Goal: Understand process/instructions: Learn how to perform a task or action

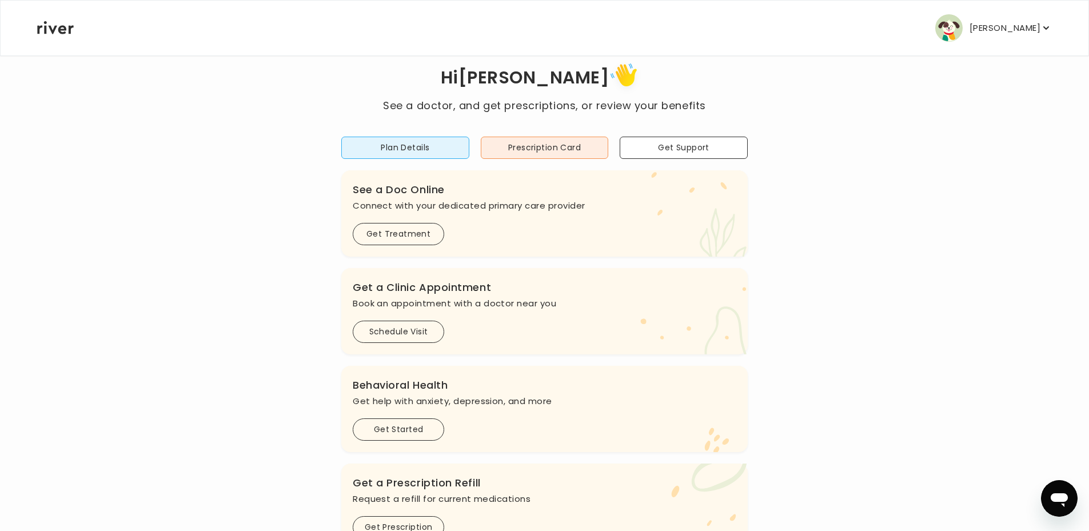
scroll to position [26, 0]
click at [432, 156] on button "Plan Details" at bounding box center [405, 149] width 128 height 22
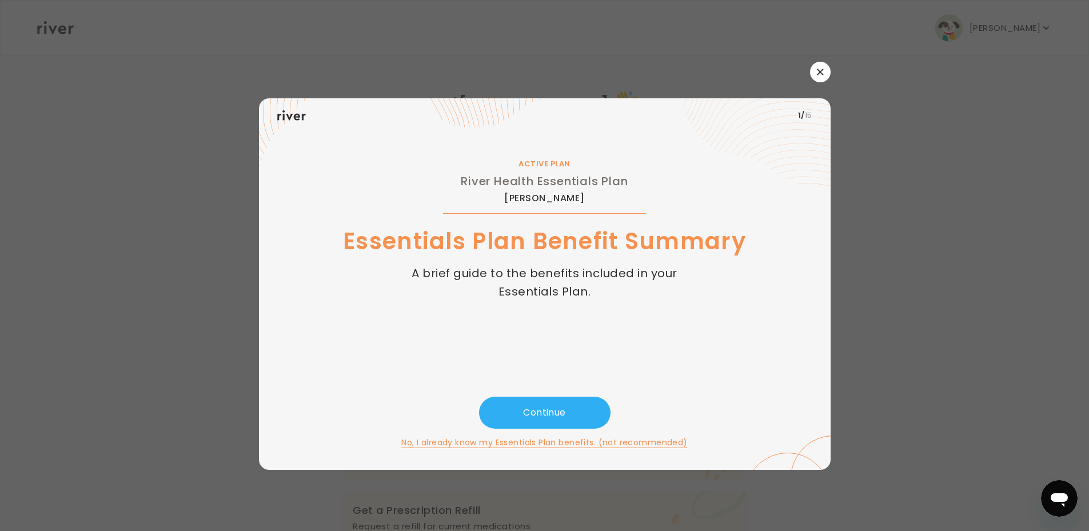
scroll to position [0, 0]
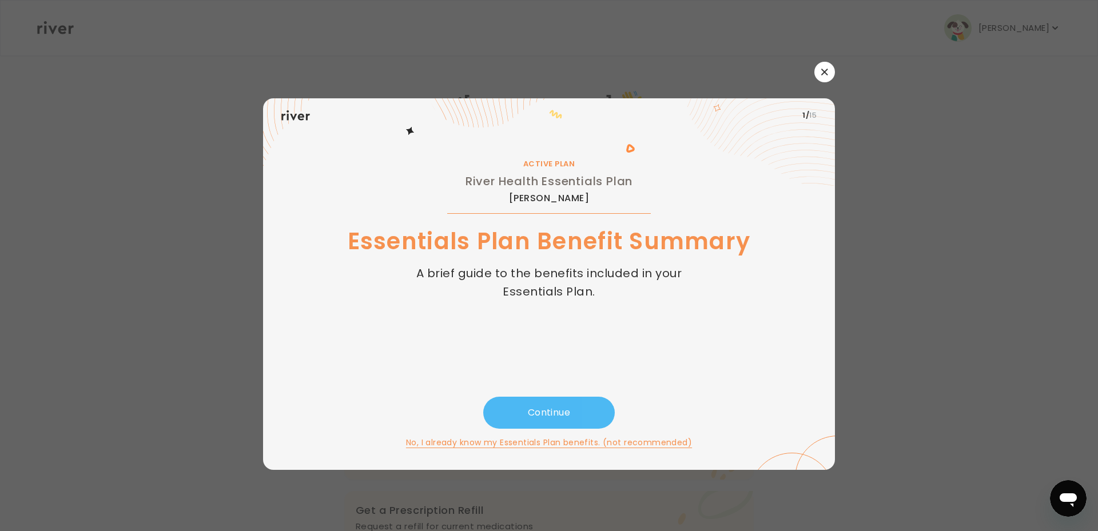
click at [566, 417] on button "Continue" at bounding box center [548, 413] width 131 height 32
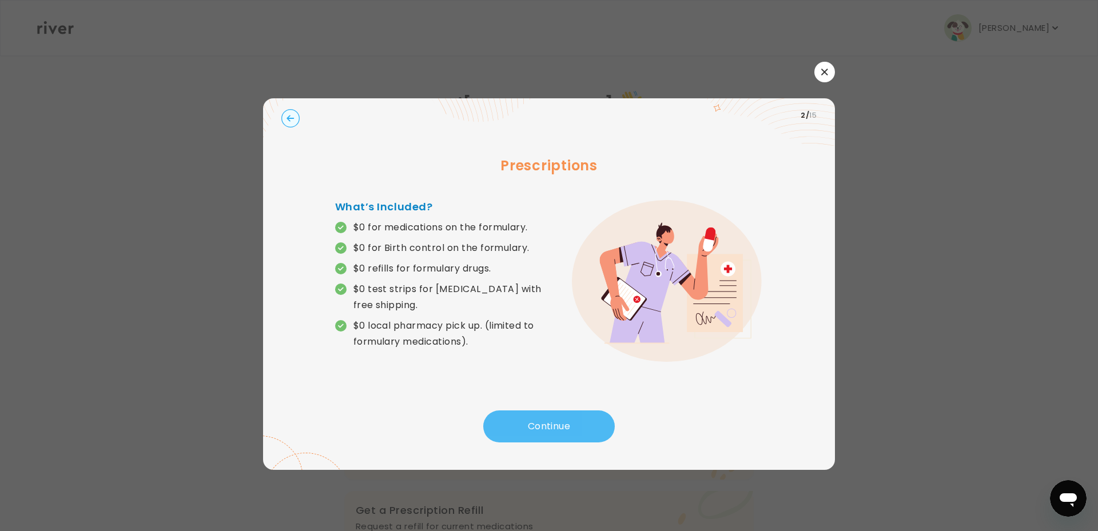
click at [555, 426] on button "Continue" at bounding box center [548, 426] width 131 height 32
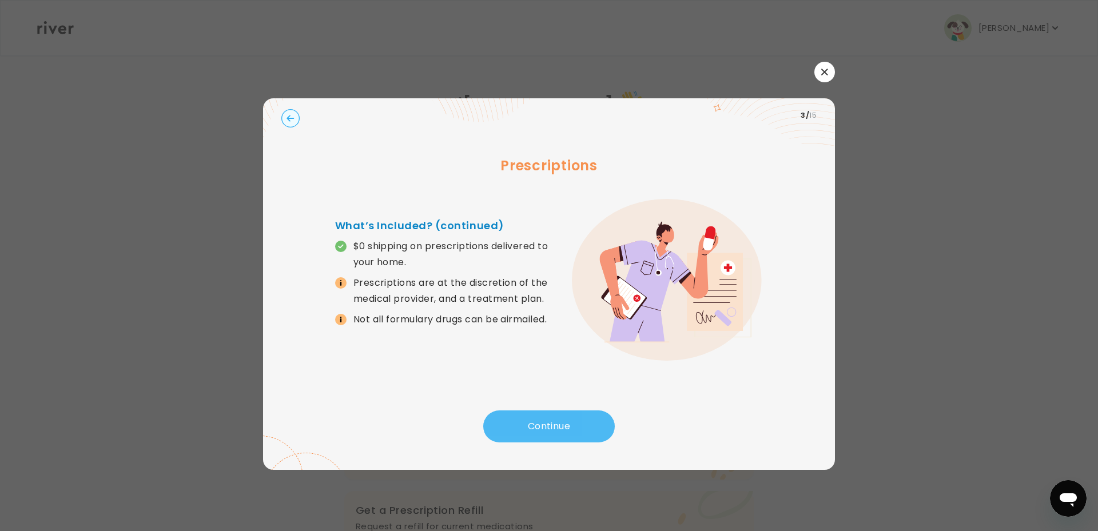
click at [555, 426] on button "Continue" at bounding box center [548, 426] width 131 height 32
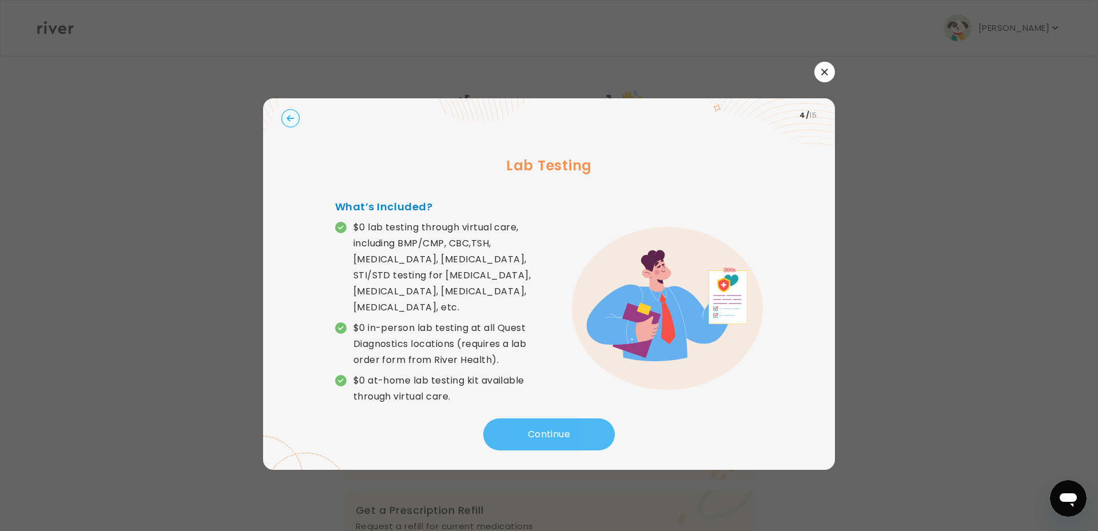
click at [555, 426] on button "Continue" at bounding box center [548, 435] width 131 height 32
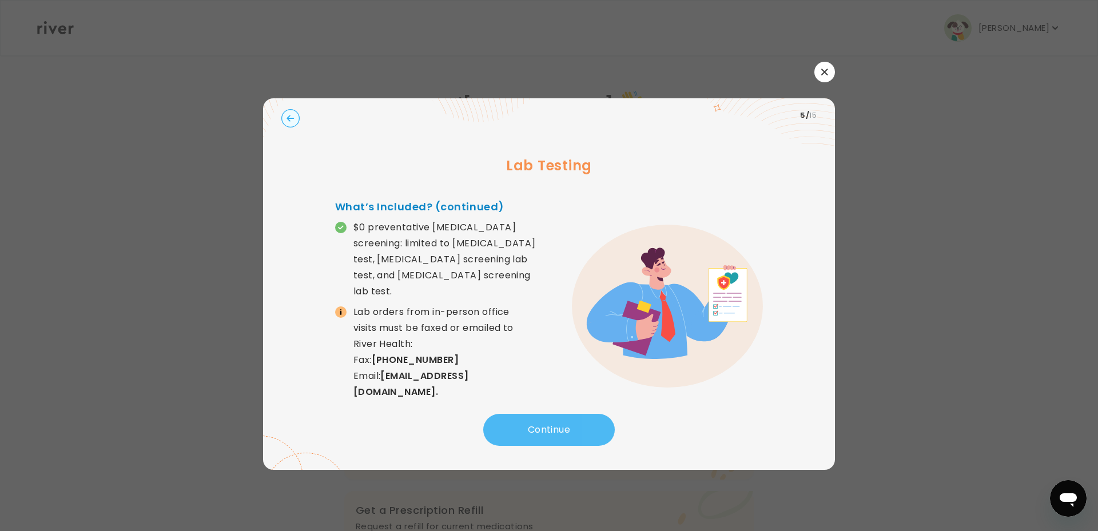
click at [555, 426] on button "Continue" at bounding box center [548, 430] width 131 height 32
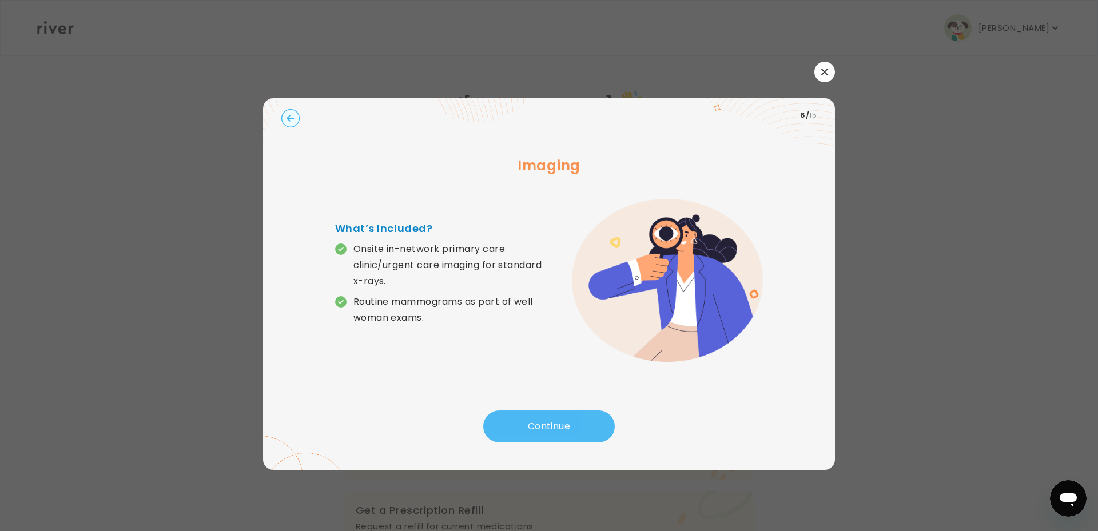
click at [555, 426] on button "Continue" at bounding box center [548, 426] width 131 height 32
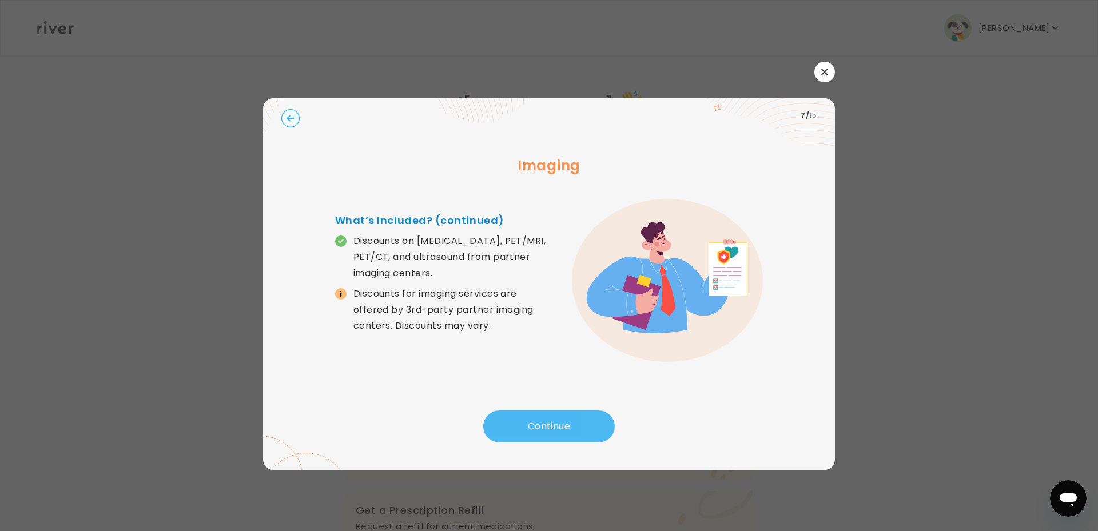
click at [555, 426] on button "Continue" at bounding box center [548, 426] width 131 height 32
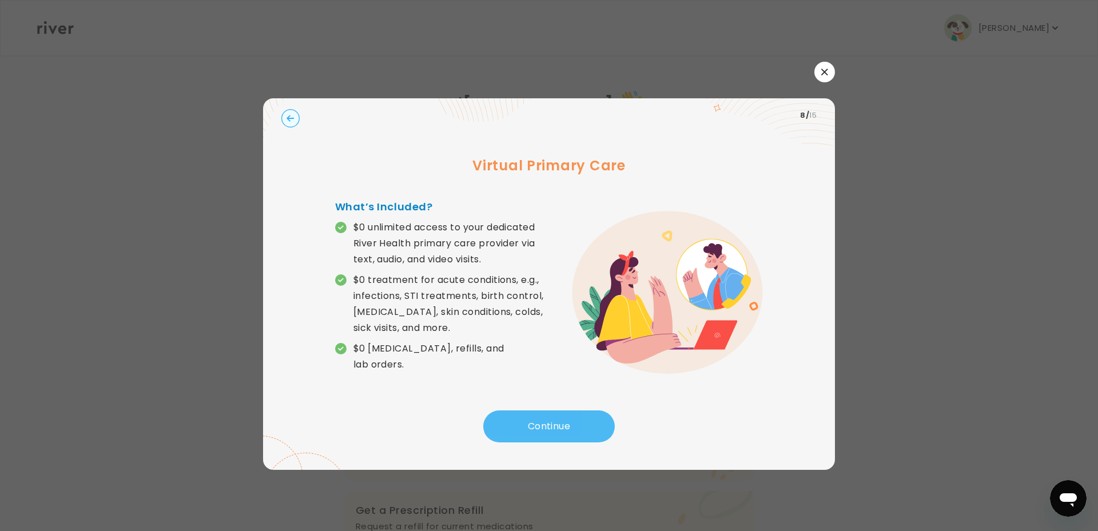
click at [555, 426] on button "Continue" at bounding box center [548, 426] width 131 height 32
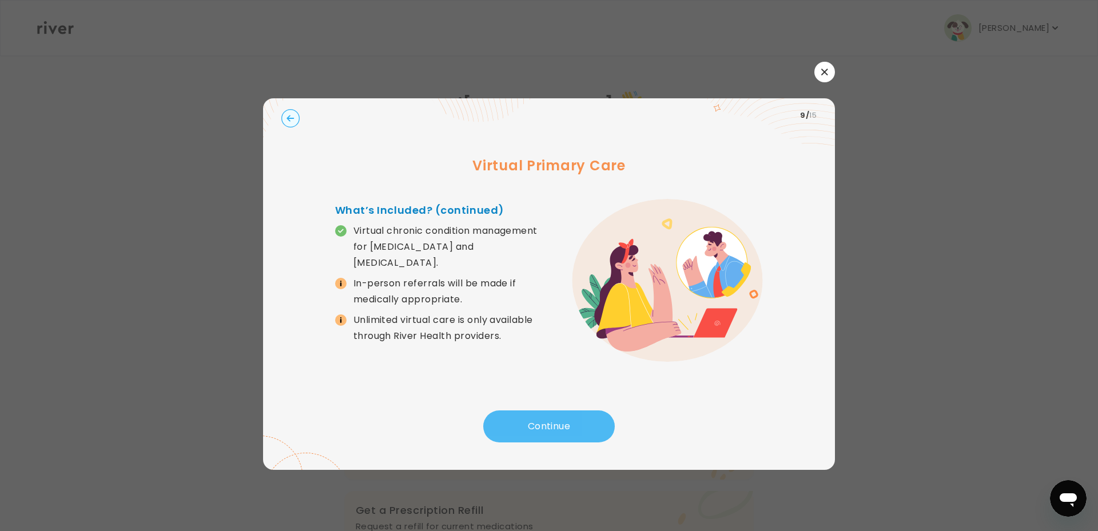
click at [555, 426] on button "Continue" at bounding box center [548, 426] width 131 height 32
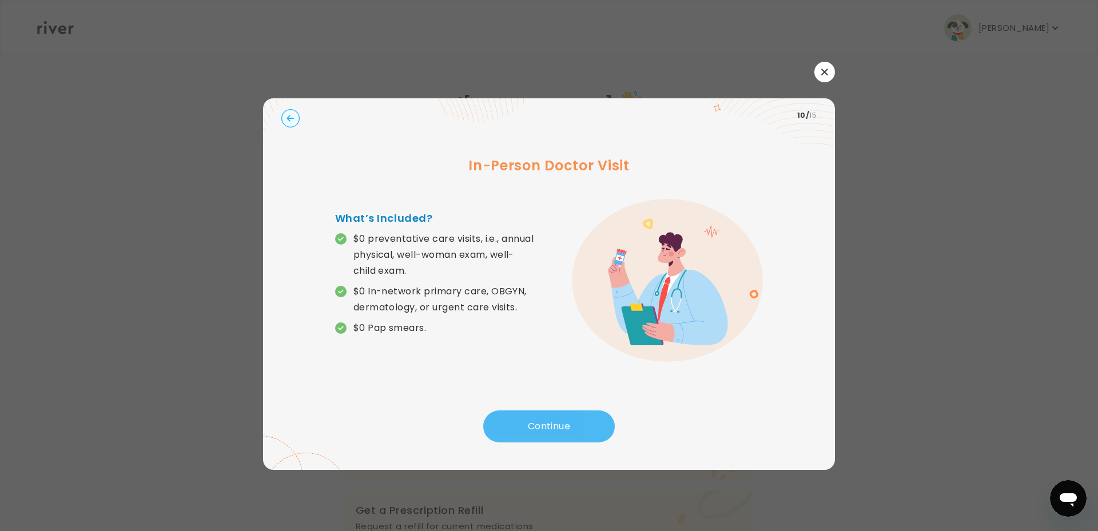
click at [555, 426] on button "Continue" at bounding box center [548, 426] width 131 height 32
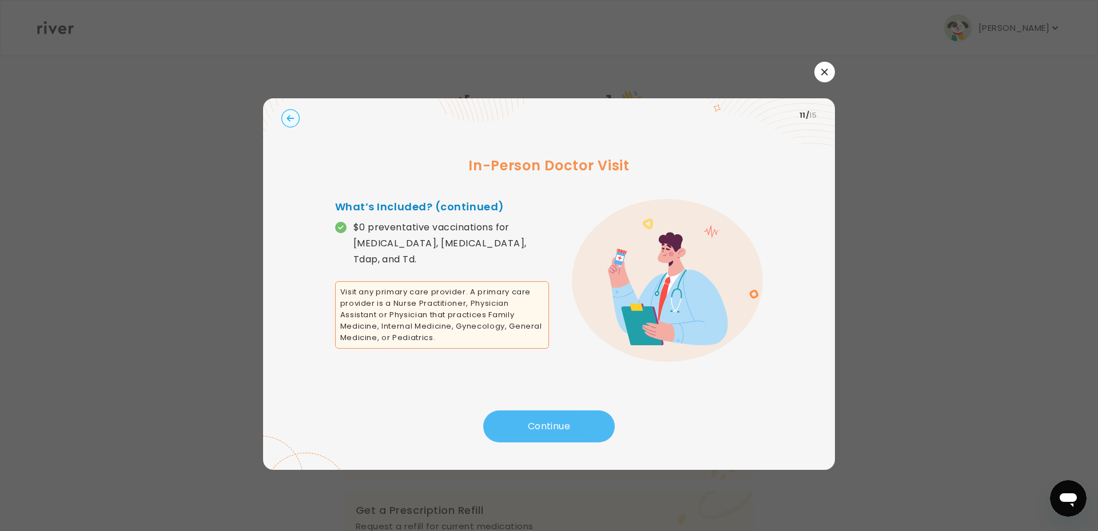
click at [555, 426] on button "Continue" at bounding box center [548, 426] width 131 height 32
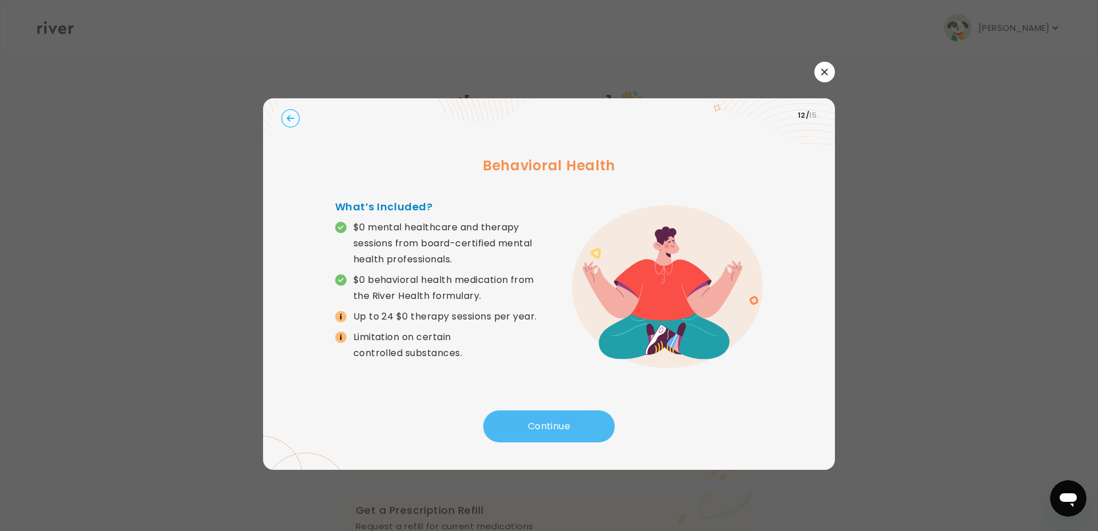
click at [555, 426] on button "Continue" at bounding box center [548, 426] width 131 height 32
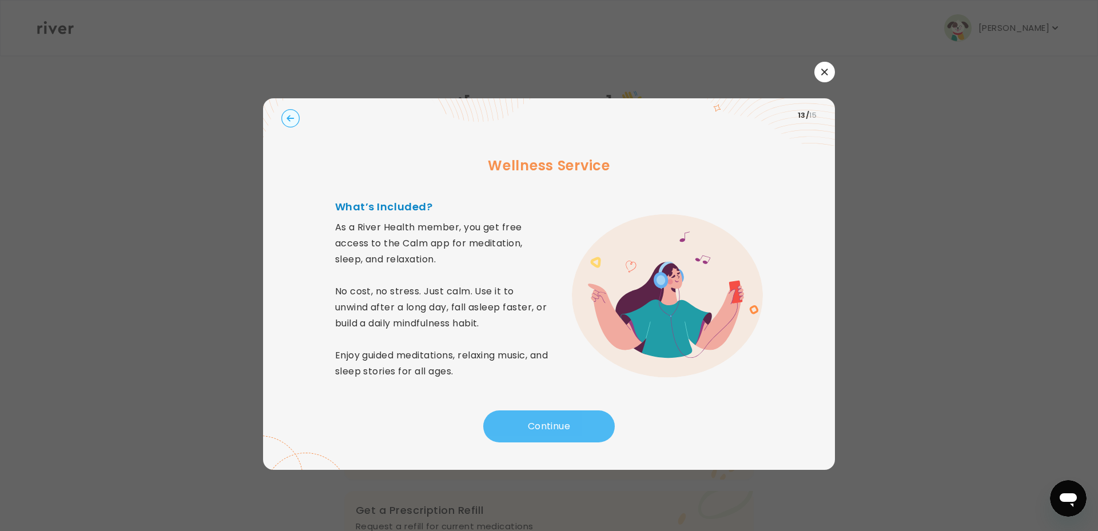
click at [555, 426] on button "Continue" at bounding box center [548, 426] width 131 height 32
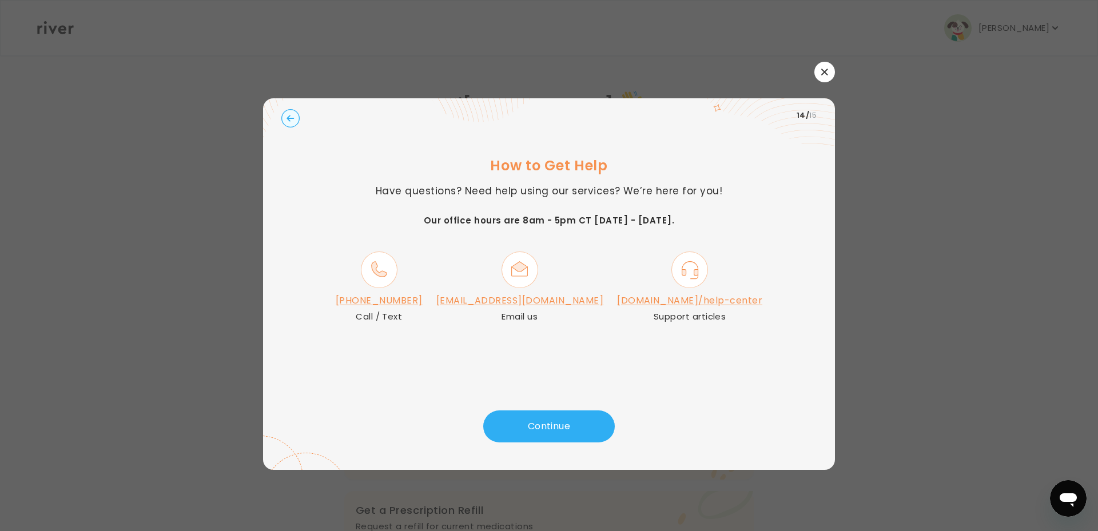
drag, startPoint x: 821, startPoint y: 74, endPoint x: 809, endPoint y: 81, distance: 13.6
click at [820, 75] on button "button" at bounding box center [824, 72] width 21 height 21
